Goal: Task Accomplishment & Management: Manage account settings

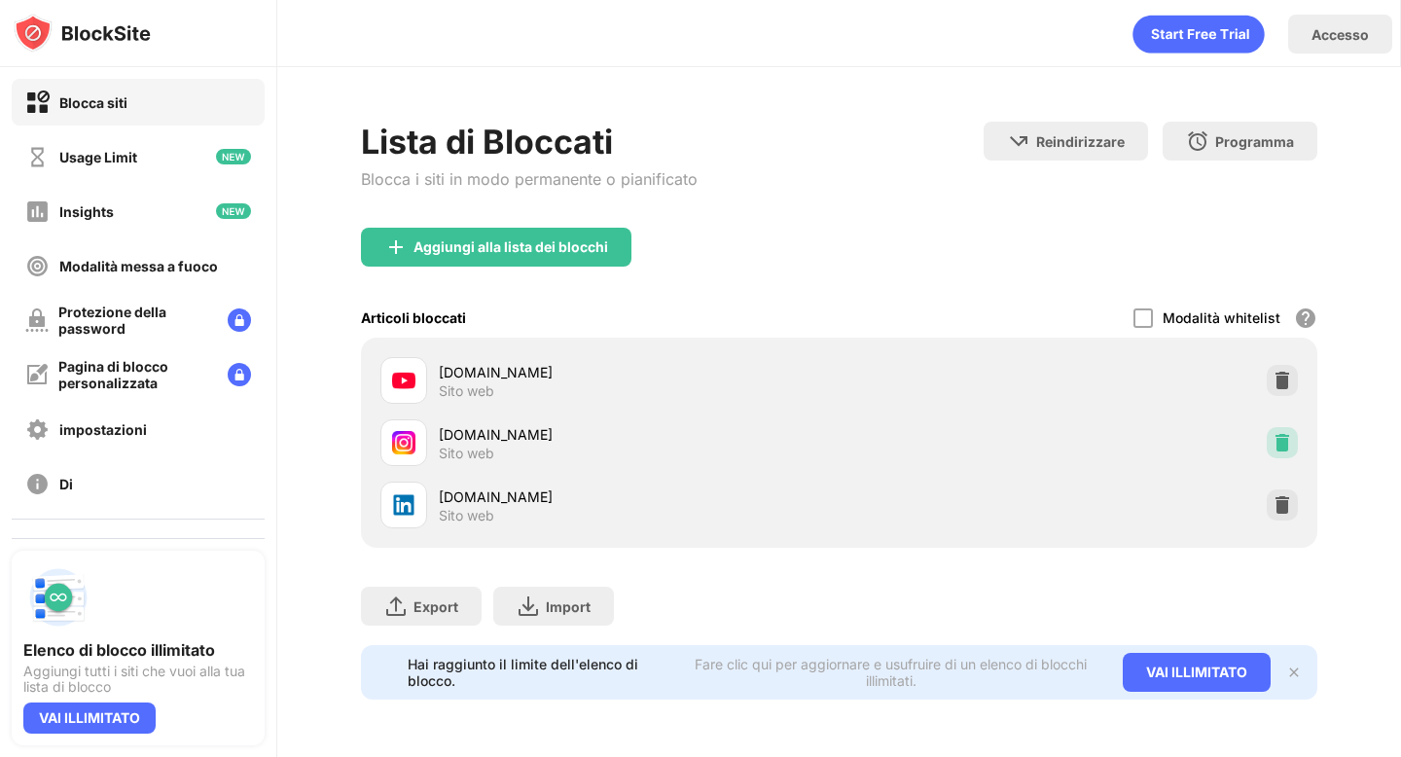
click at [1283, 434] on img at bounding box center [1281, 442] width 19 height 19
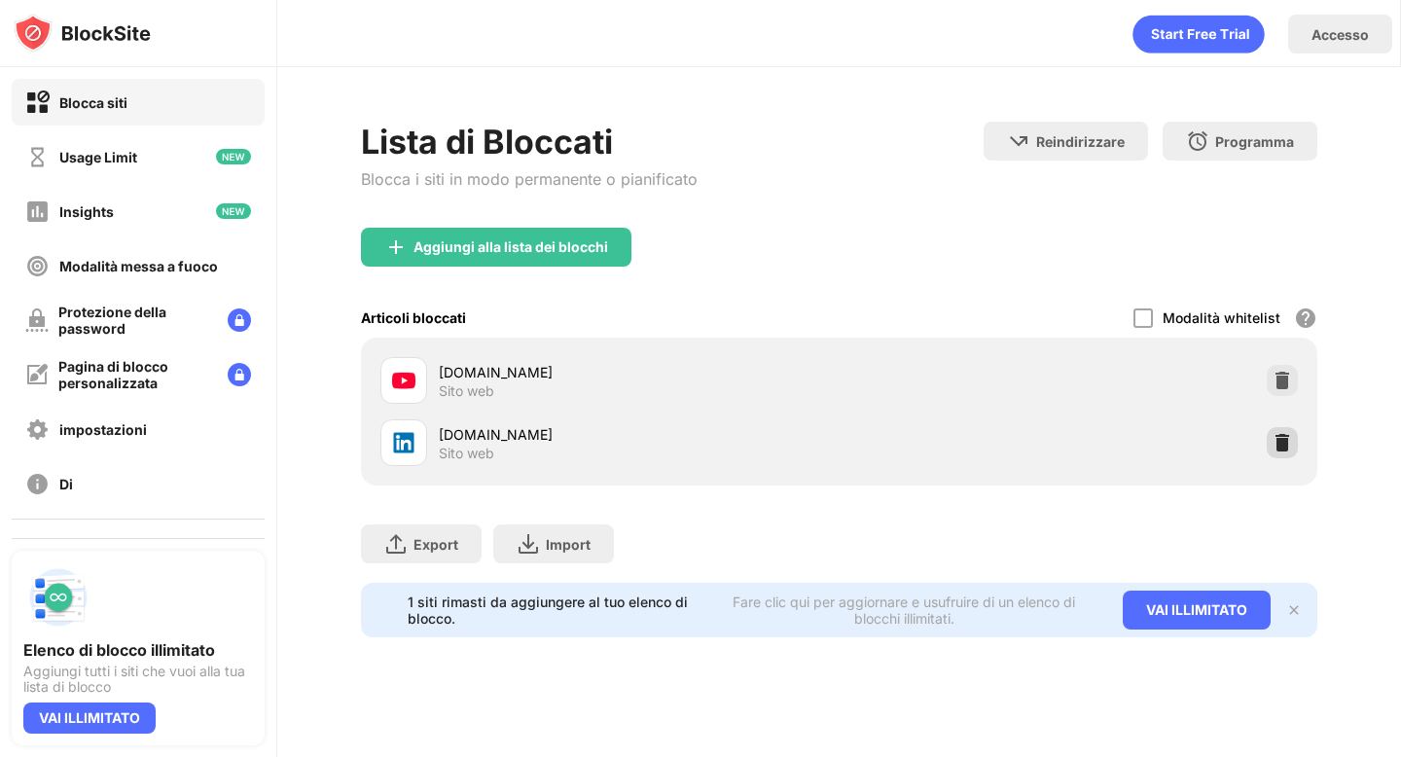
click at [1297, 458] on div "linkedin.com Sito web" at bounding box center [839, 442] width 932 height 62
click at [1290, 449] on img at bounding box center [1281, 442] width 19 height 19
